Goal: Task Accomplishment & Management: Use online tool/utility

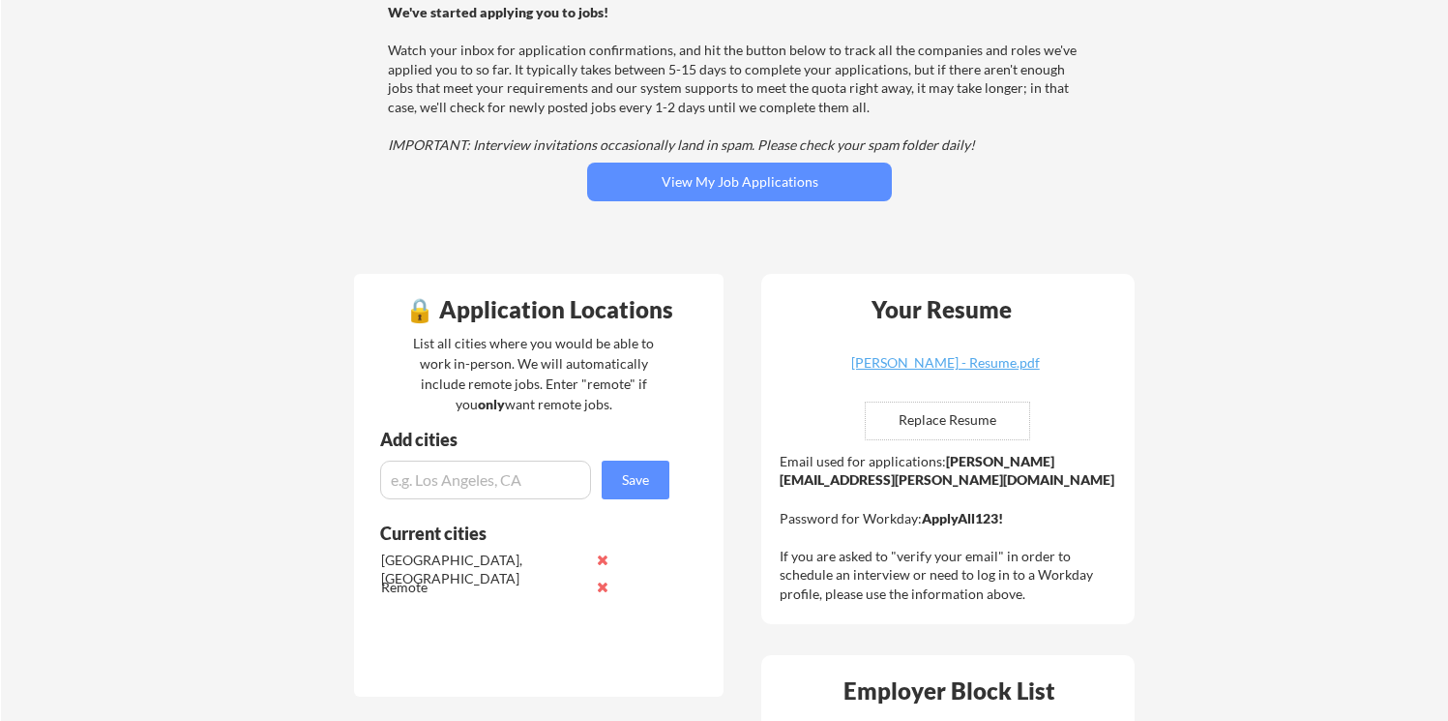
scroll to position [441, 0]
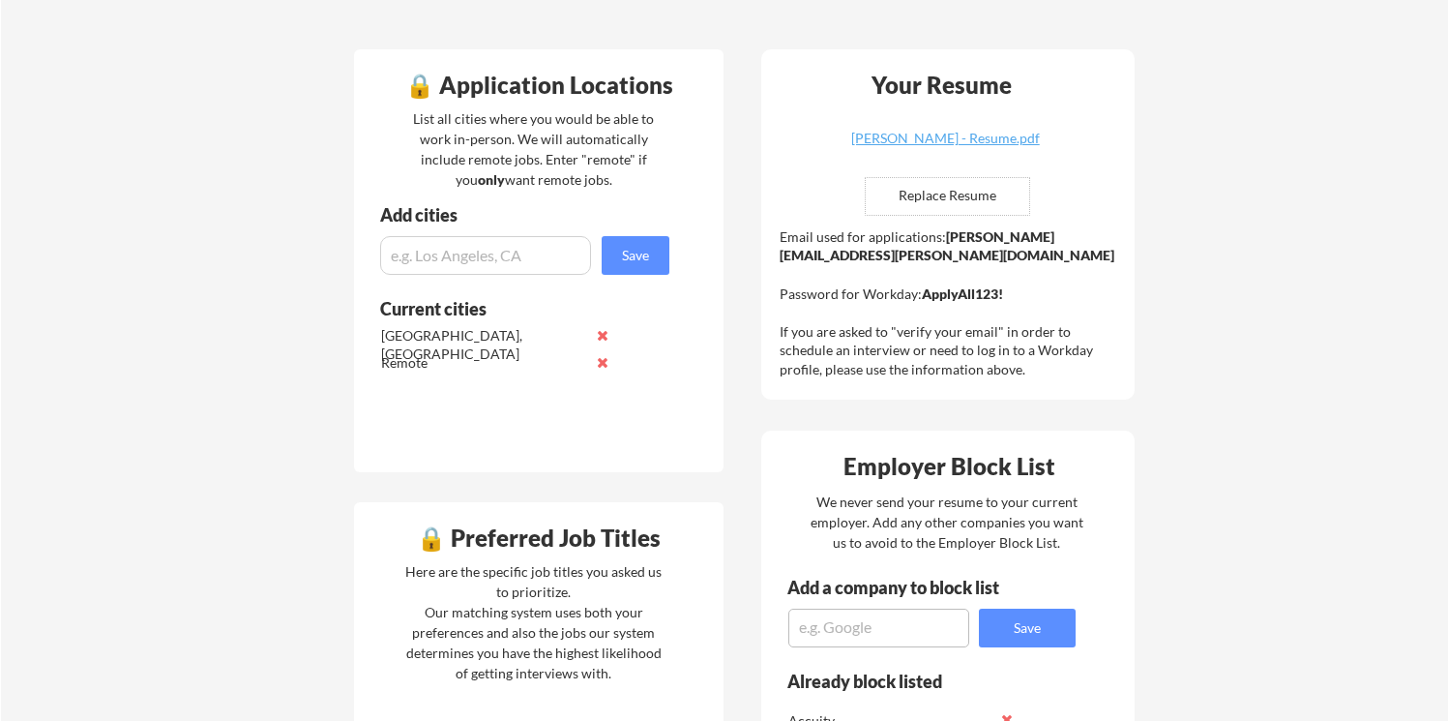
click at [914, 635] on textarea at bounding box center [878, 627] width 181 height 39
type textarea "Tempo"
click at [1014, 627] on button "Save" at bounding box center [1027, 627] width 97 height 39
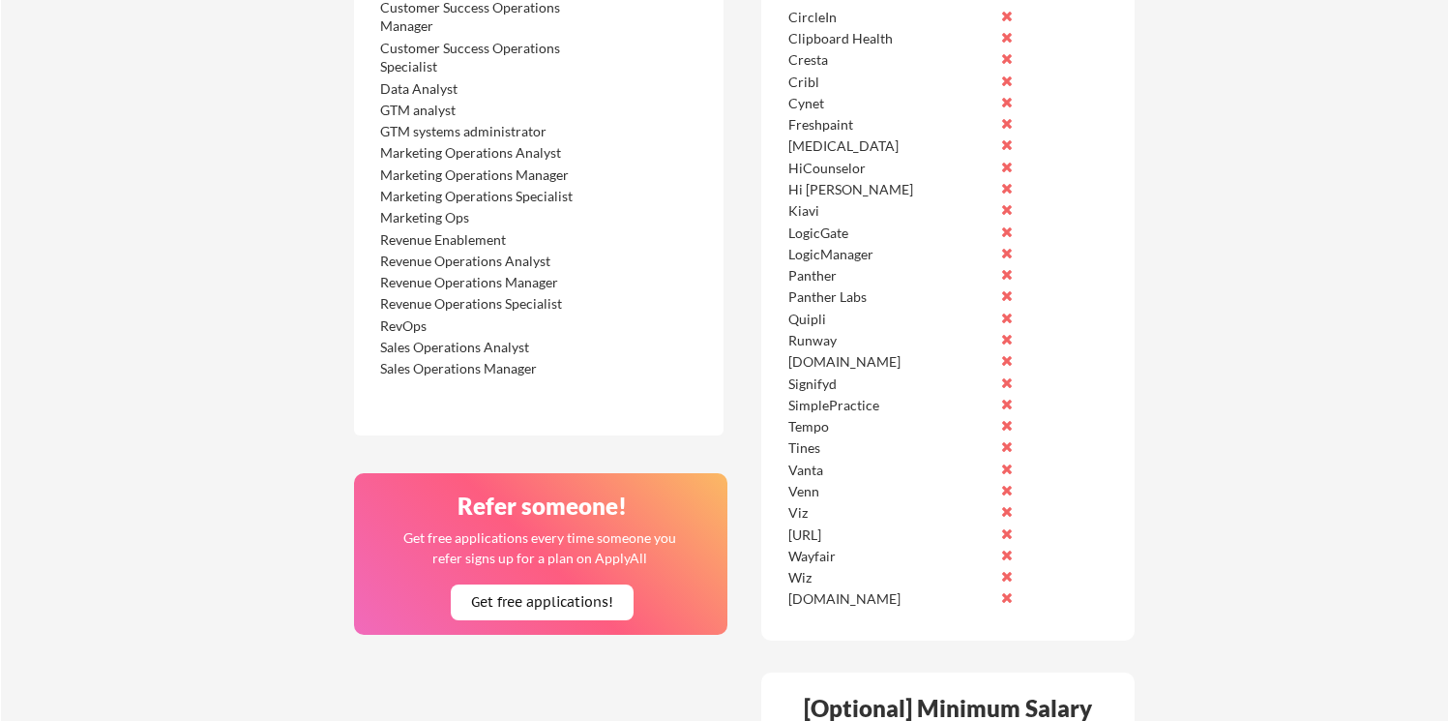
scroll to position [1334, 0]
